Goal: Find specific page/section: Find specific page/section

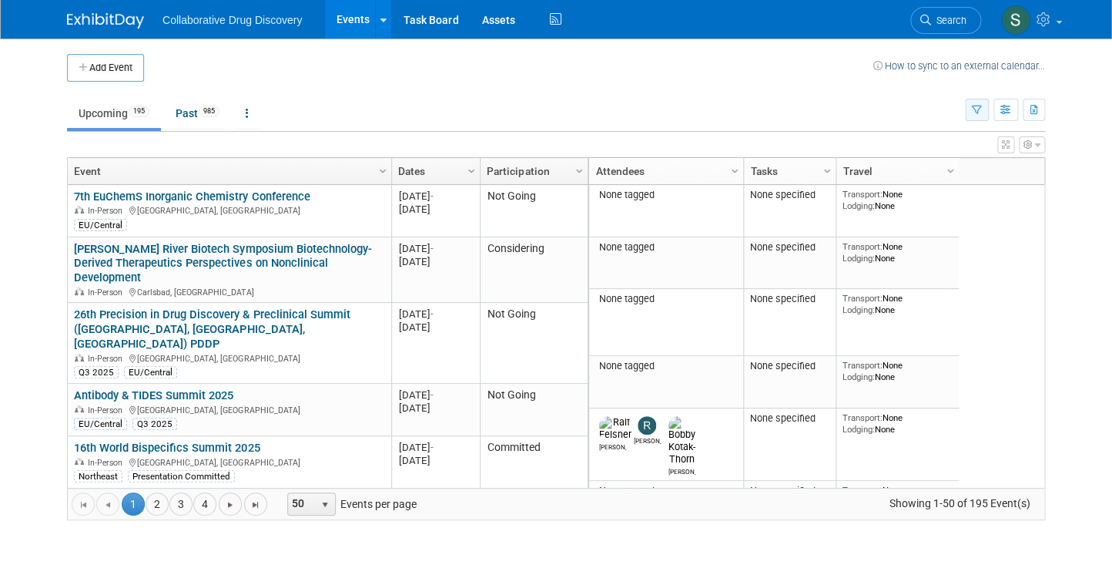
click at [975, 110] on icon "button" at bounding box center [977, 111] width 10 height 10
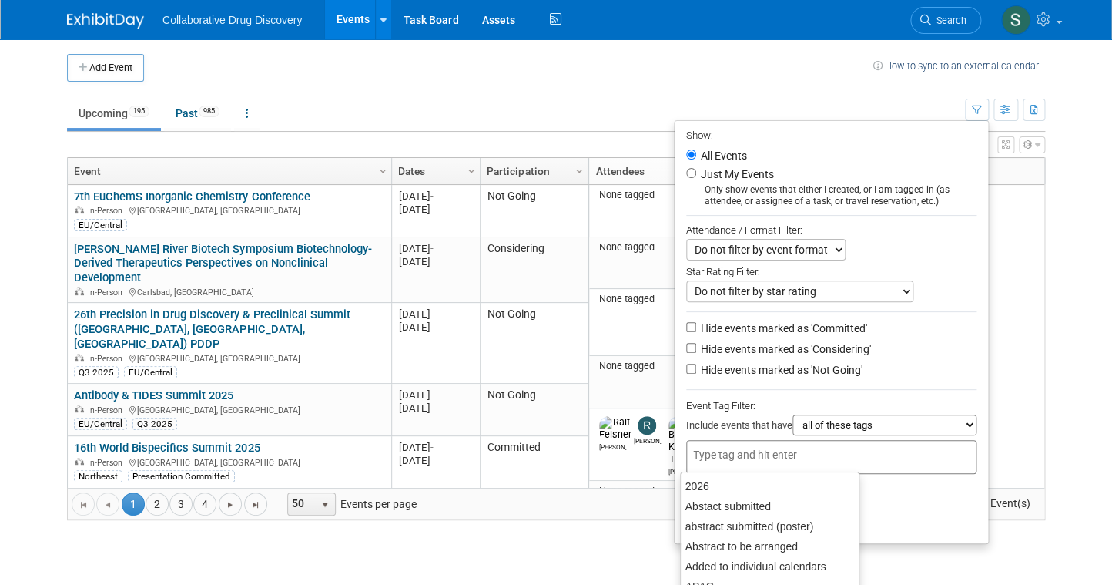
click at [753, 454] on input "text" at bounding box center [754, 454] width 123 height 15
type input "a"
type input "eu"
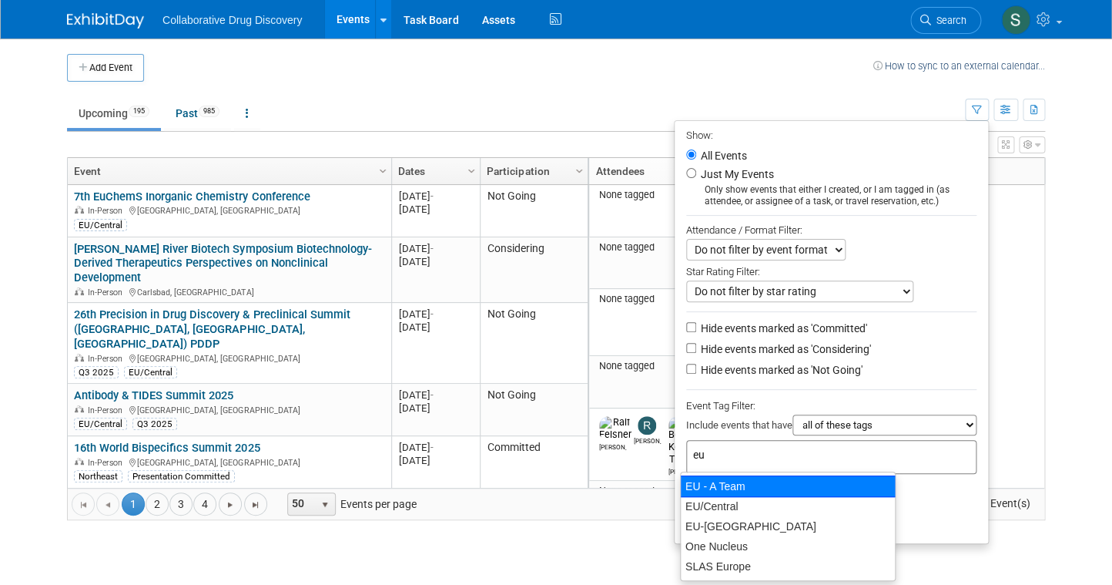
click at [750, 486] on div "EU - A Team" at bounding box center [788, 486] width 216 height 22
type input "EU - A Team"
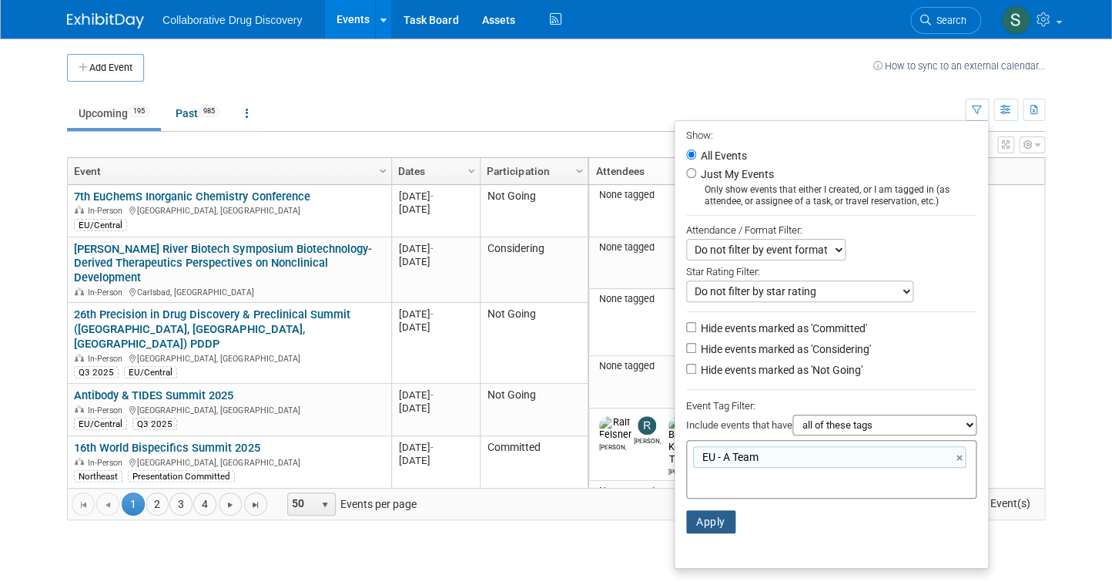
click at [708, 518] on button "Apply" at bounding box center [710, 521] width 49 height 23
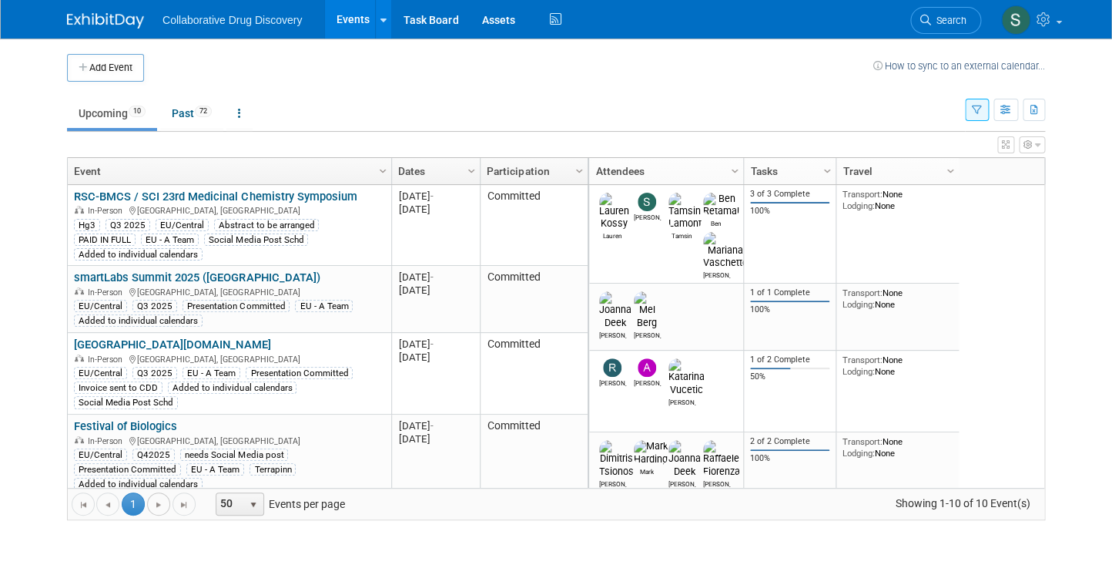
click at [156, 503] on span "Go to the next page" at bounding box center [159, 504] width 12 height 12
